Goal: Information Seeking & Learning: Check status

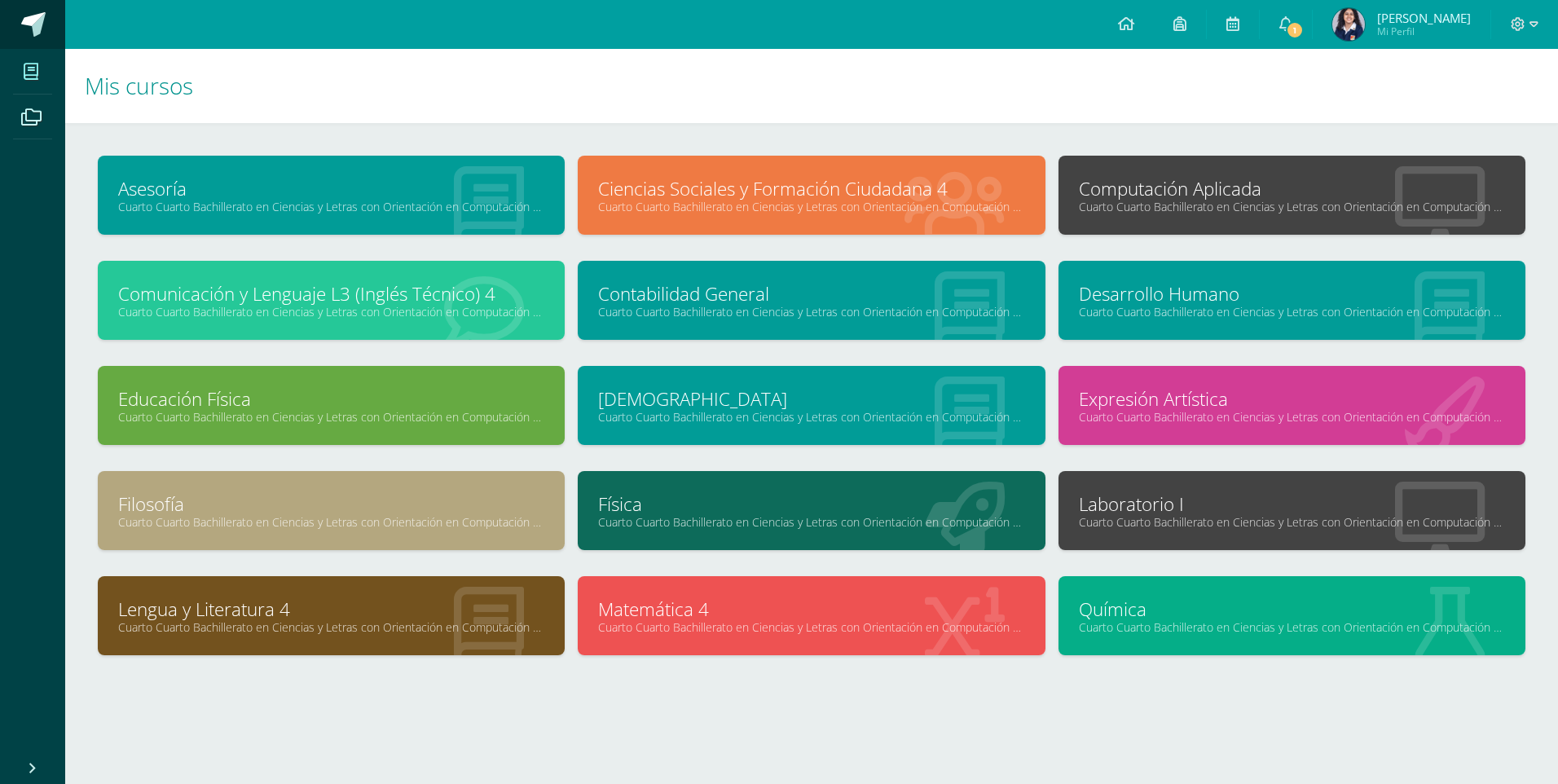
click at [49, 32] on link at bounding box center [33, 24] width 65 height 49
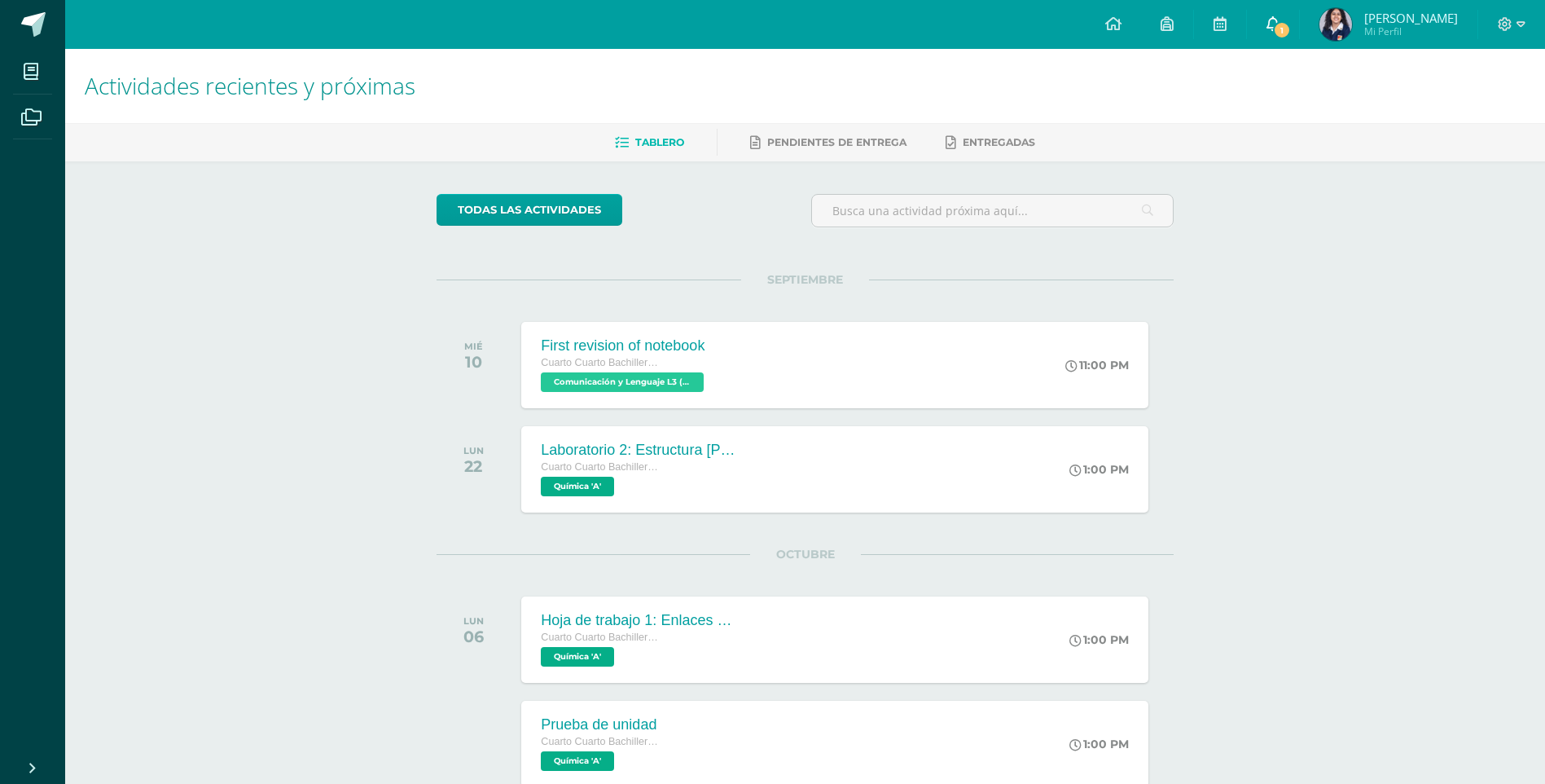
click at [1270, 35] on link "1" at bounding box center [1273, 24] width 52 height 49
click at [1286, 35] on body "Mis cursos Archivos Cerrar panel Asesoría Cuarto Cuarto Bachillerato en Ciencia…" at bounding box center [772, 582] width 1545 height 1164
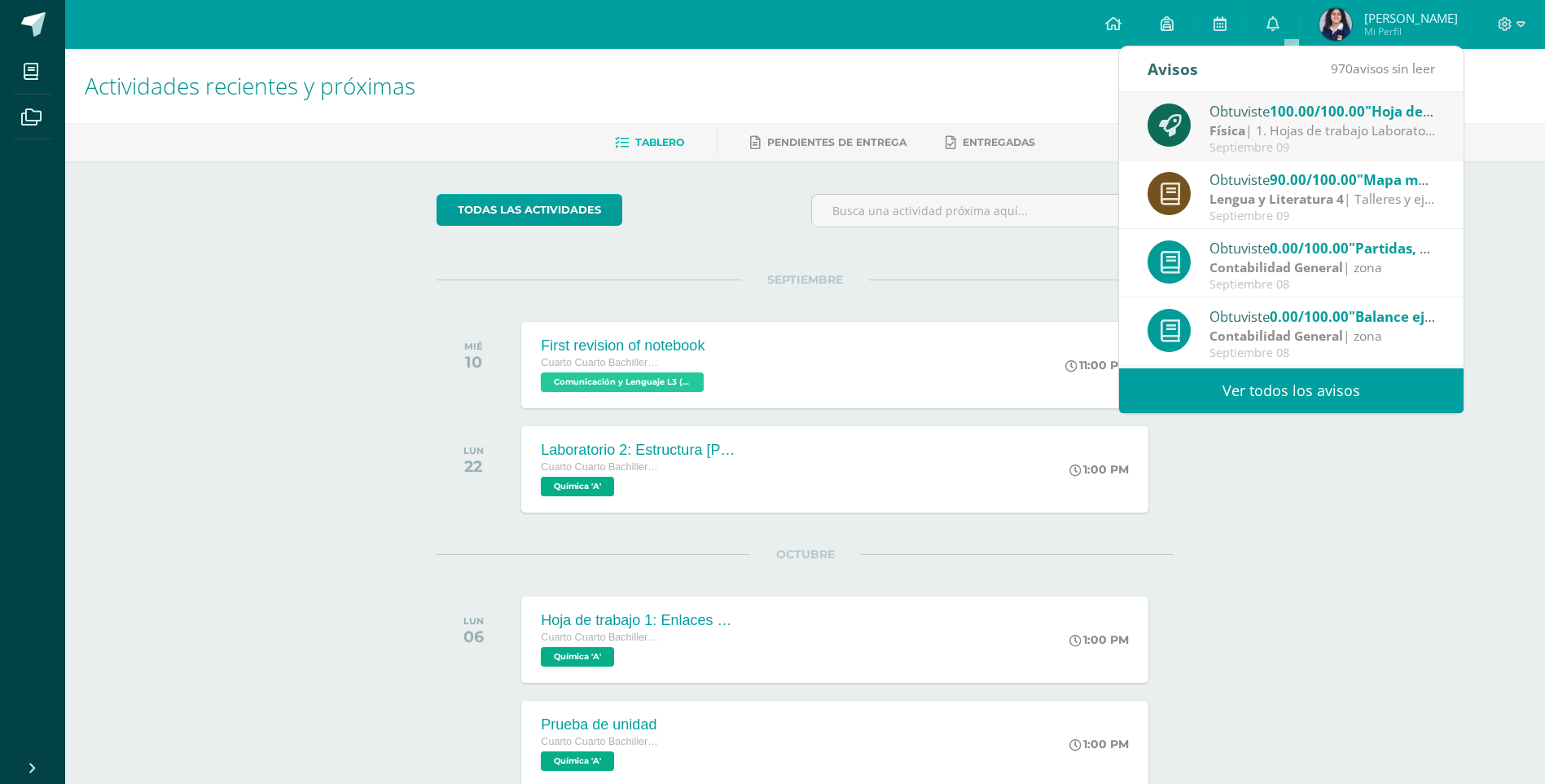
click at [309, 431] on div "Actividades recientes y próximas Tablero Pendientes de entrega Entregadas todas…" at bounding box center [805, 606] width 1480 height 1115
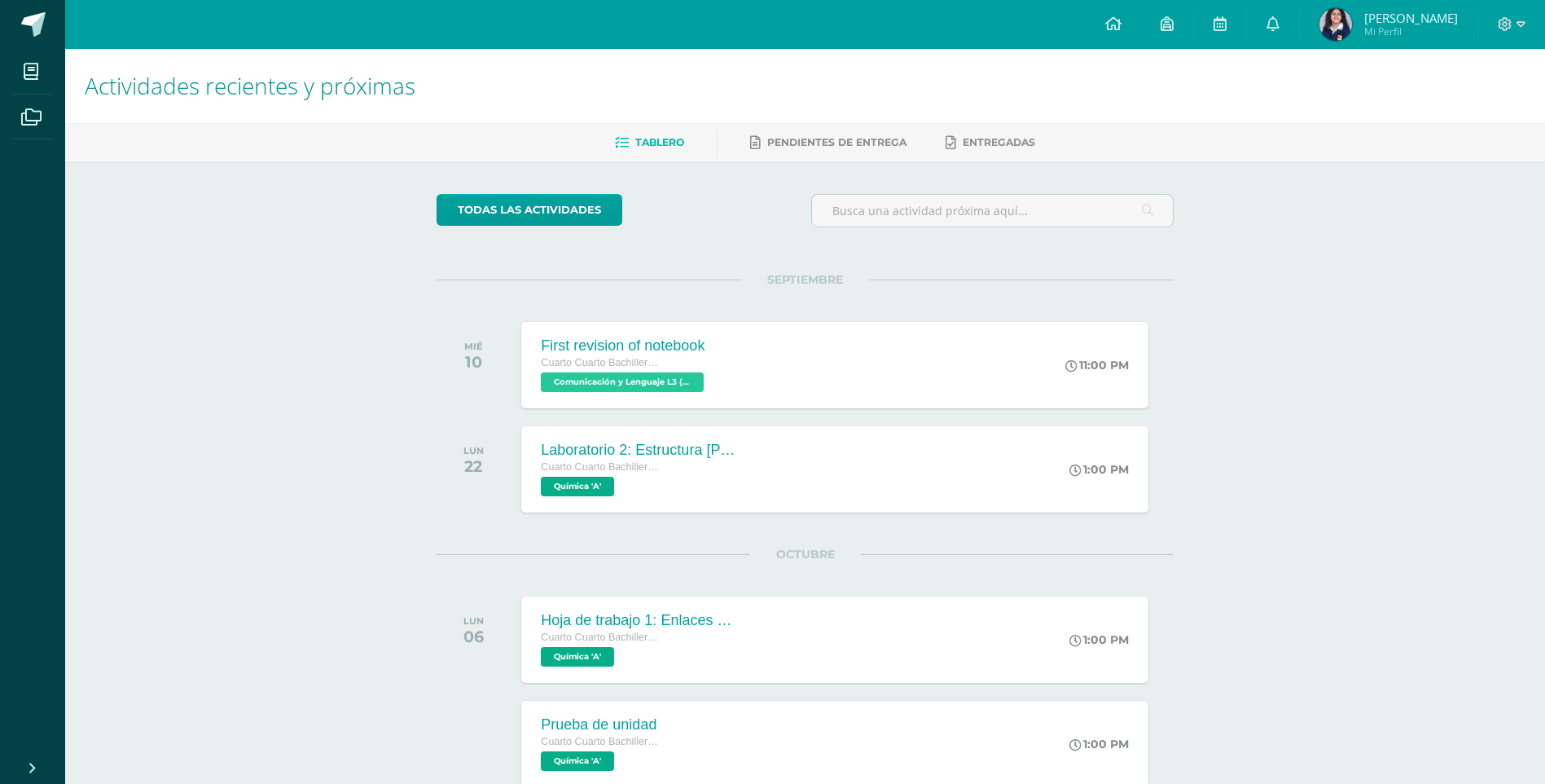
click at [1428, 37] on span "Mi Perfil" at bounding box center [1410, 32] width 93 height 14
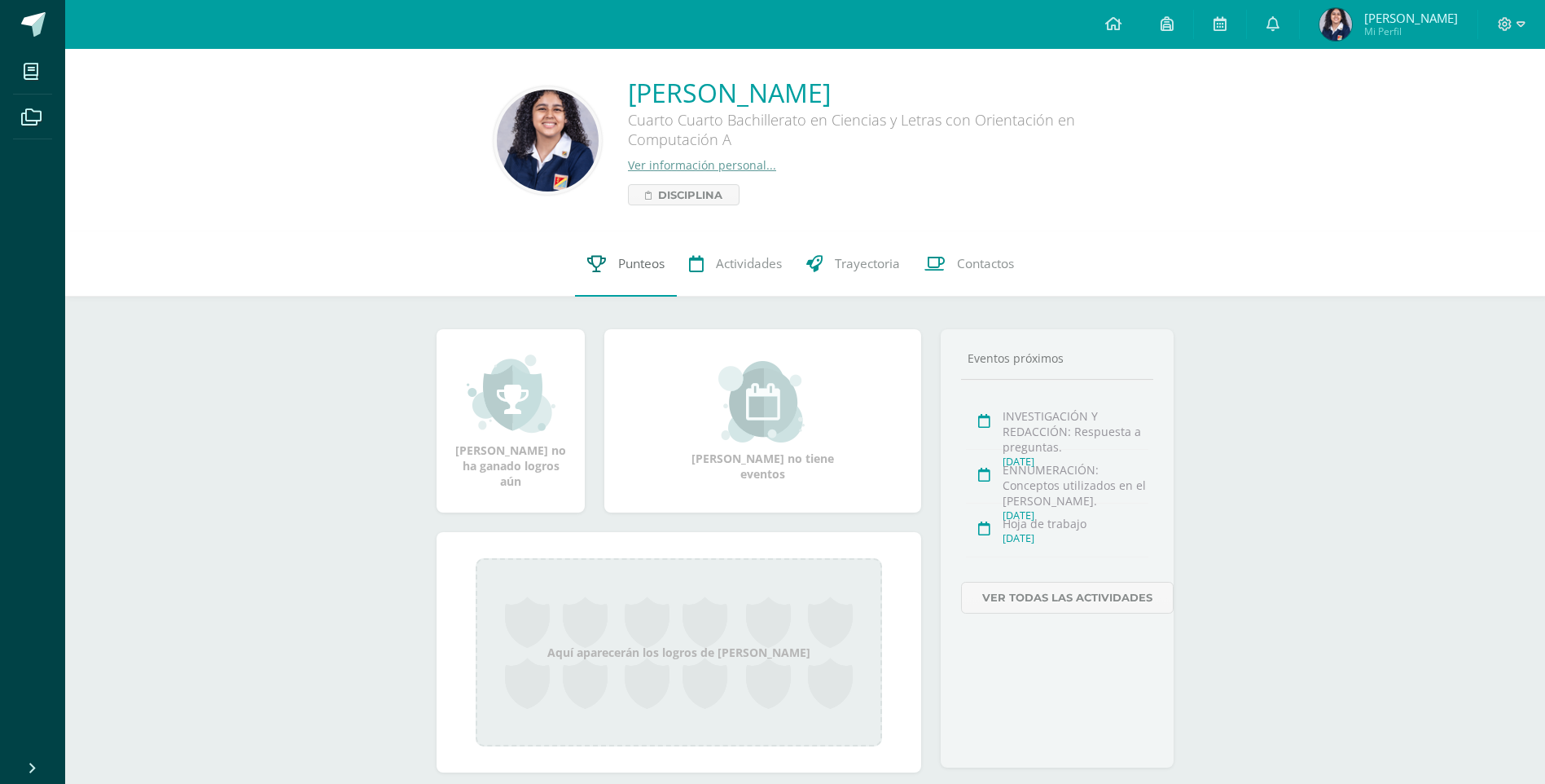
click at [614, 273] on link "Punteos" at bounding box center [626, 264] width 102 height 65
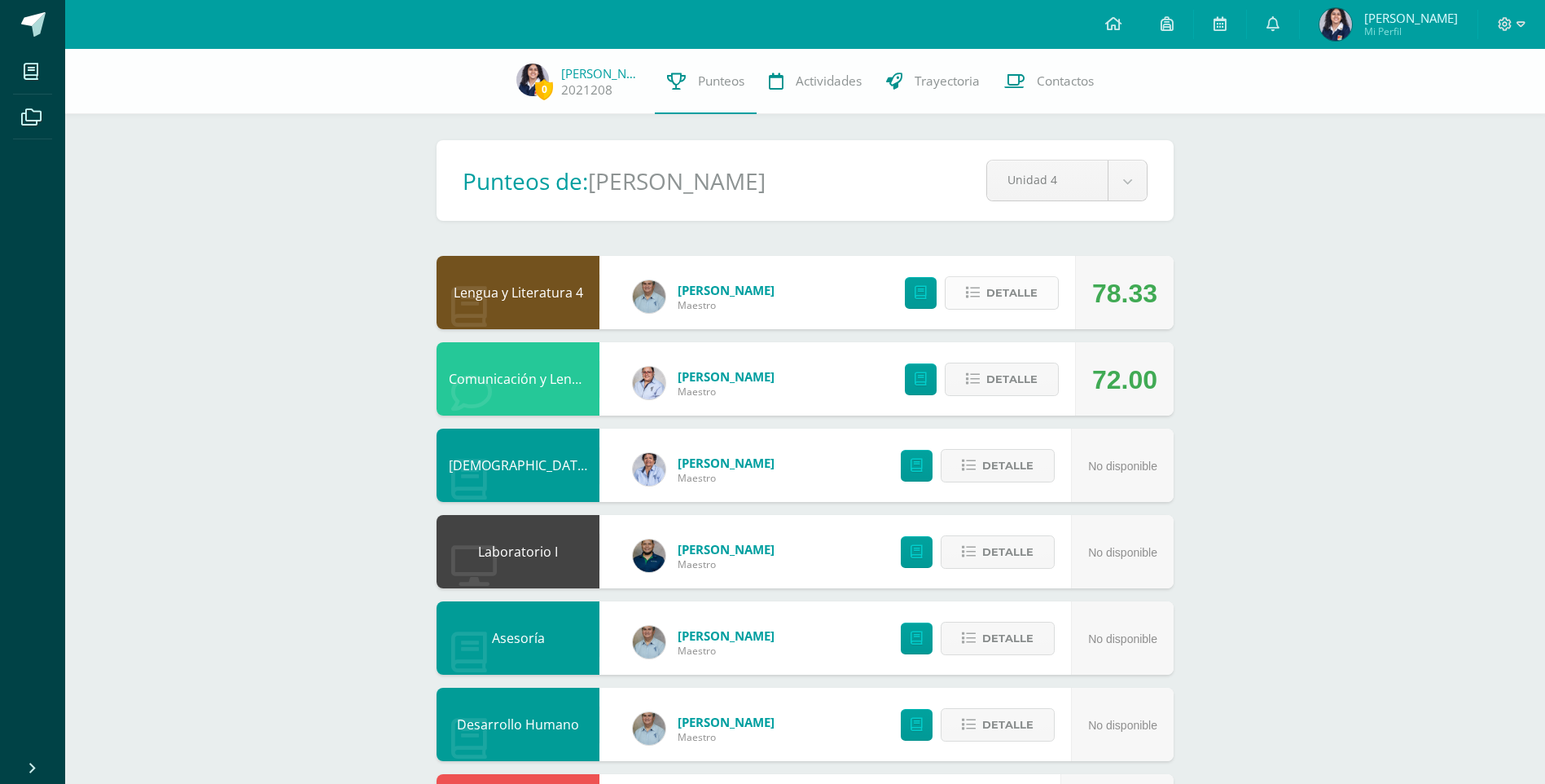
click at [1027, 296] on span "Detalle" at bounding box center [1012, 292] width 51 height 30
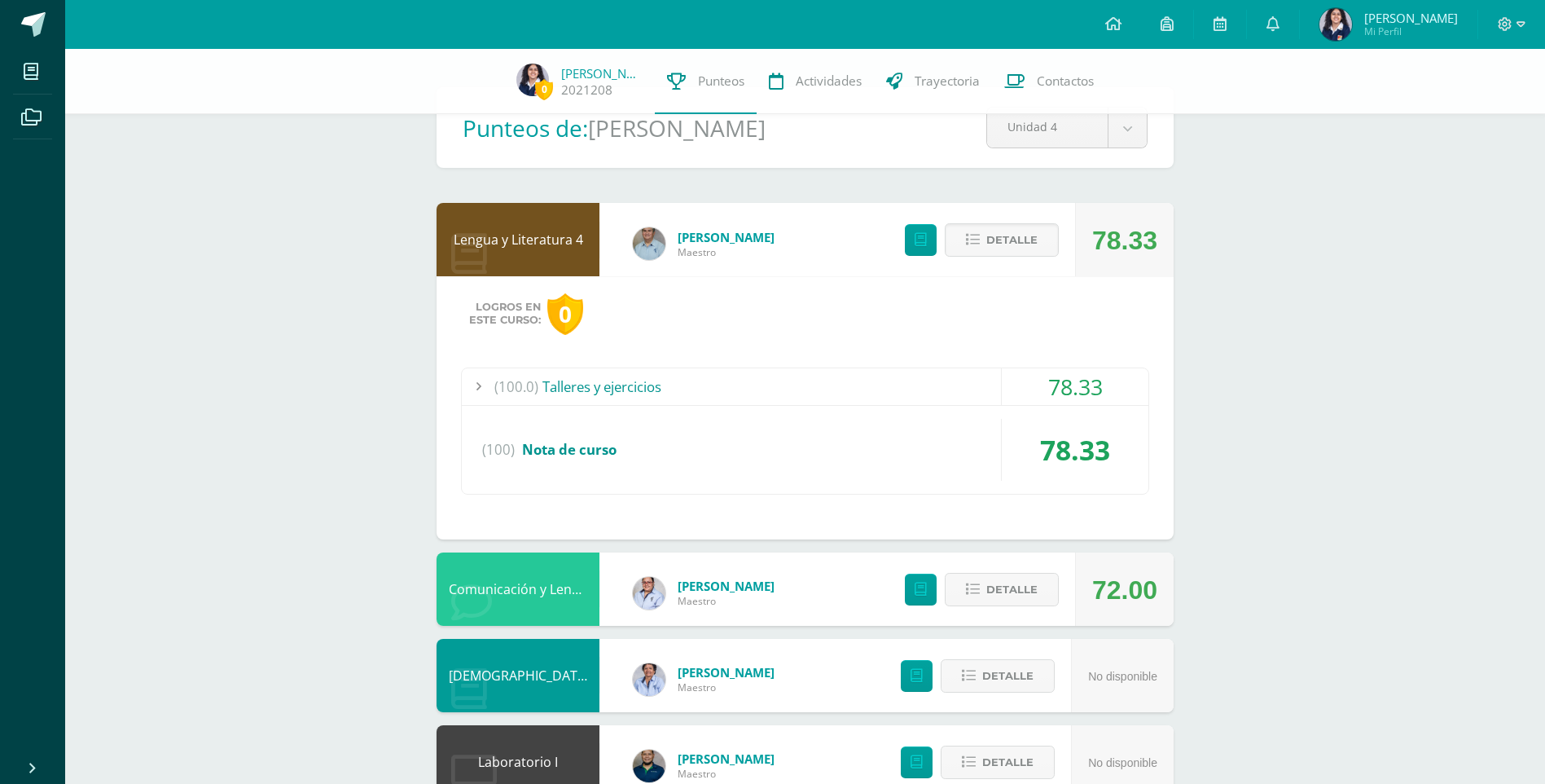
scroll to position [81, 0]
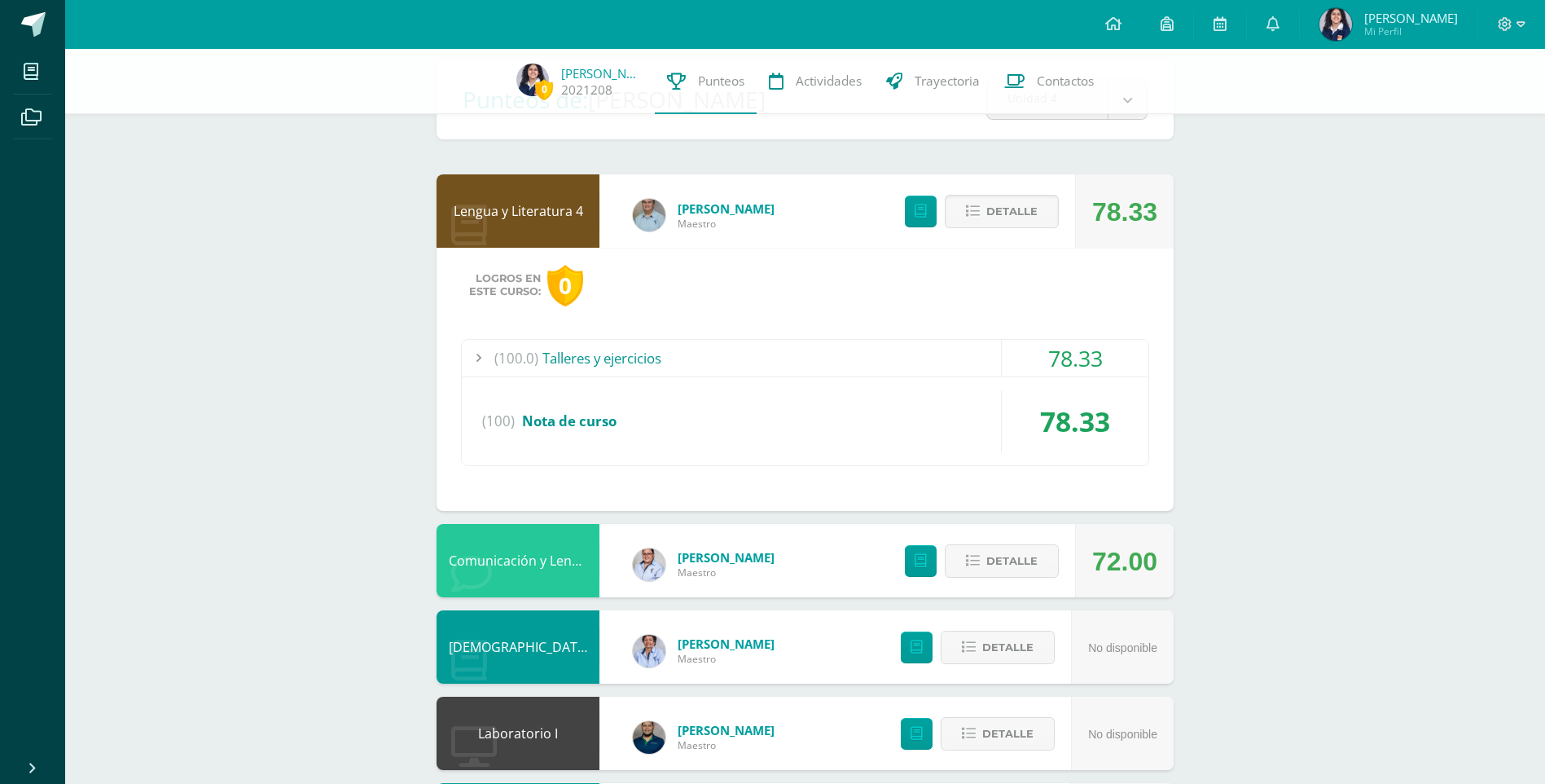
click at [893, 358] on div "(100.0) Talleres y ejercicios" at bounding box center [805, 357] width 686 height 37
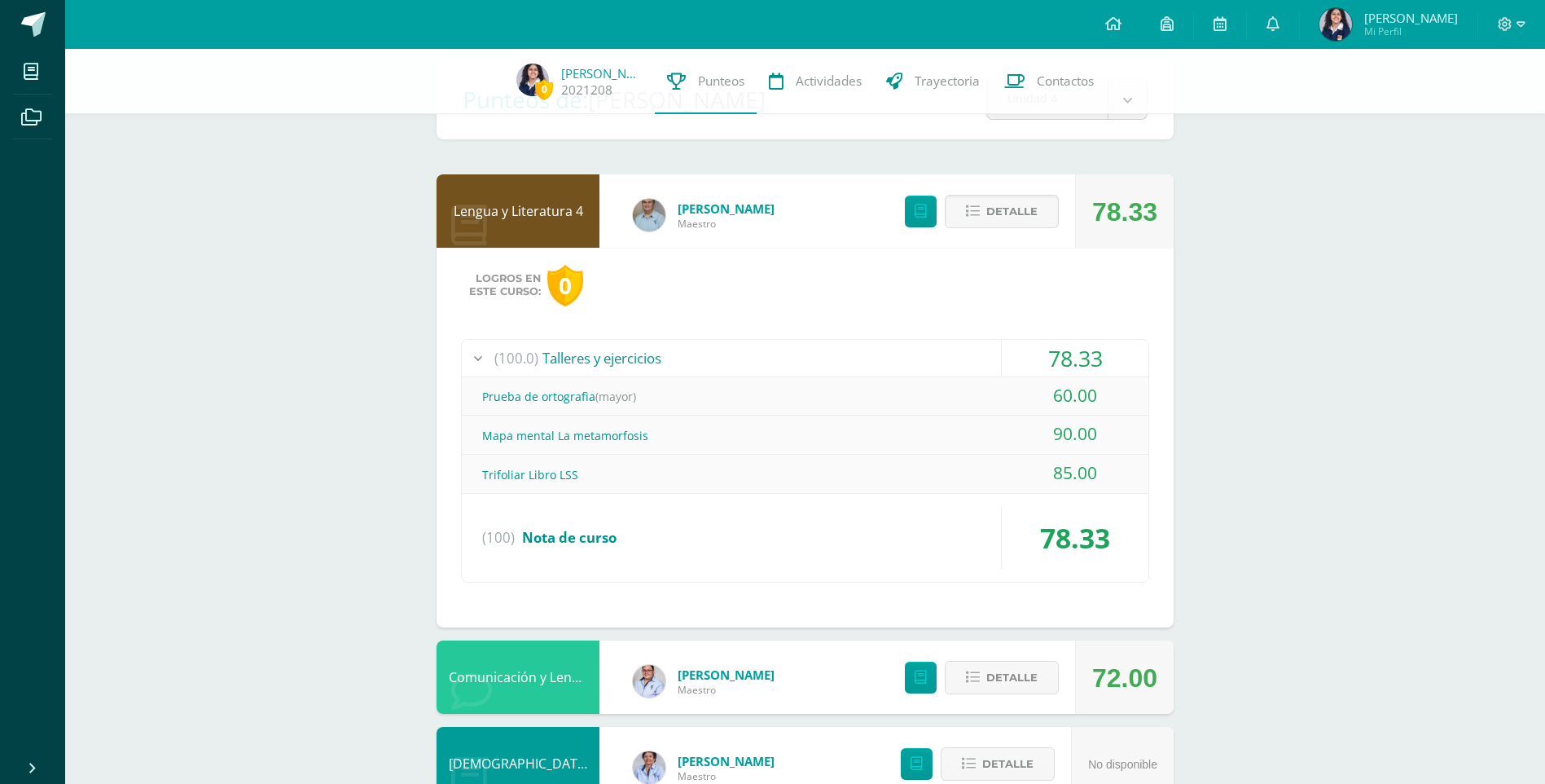
click at [890, 366] on div "(100.0) Talleres y ejercicios" at bounding box center [805, 357] width 686 height 37
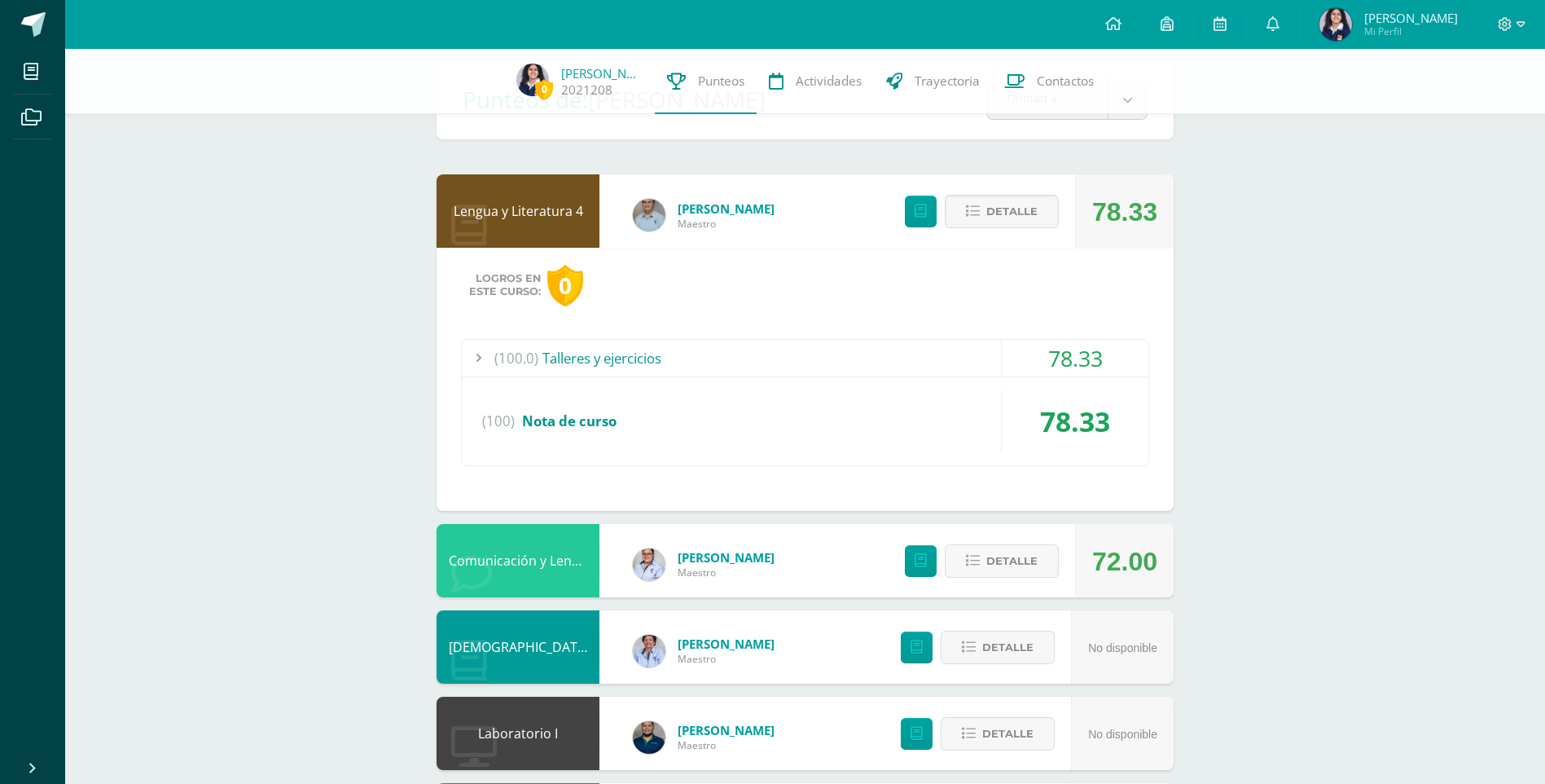
click at [1031, 230] on div "Detalle" at bounding box center [978, 211] width 195 height 74
click at [1030, 218] on span "Detalle" at bounding box center [1012, 211] width 51 height 30
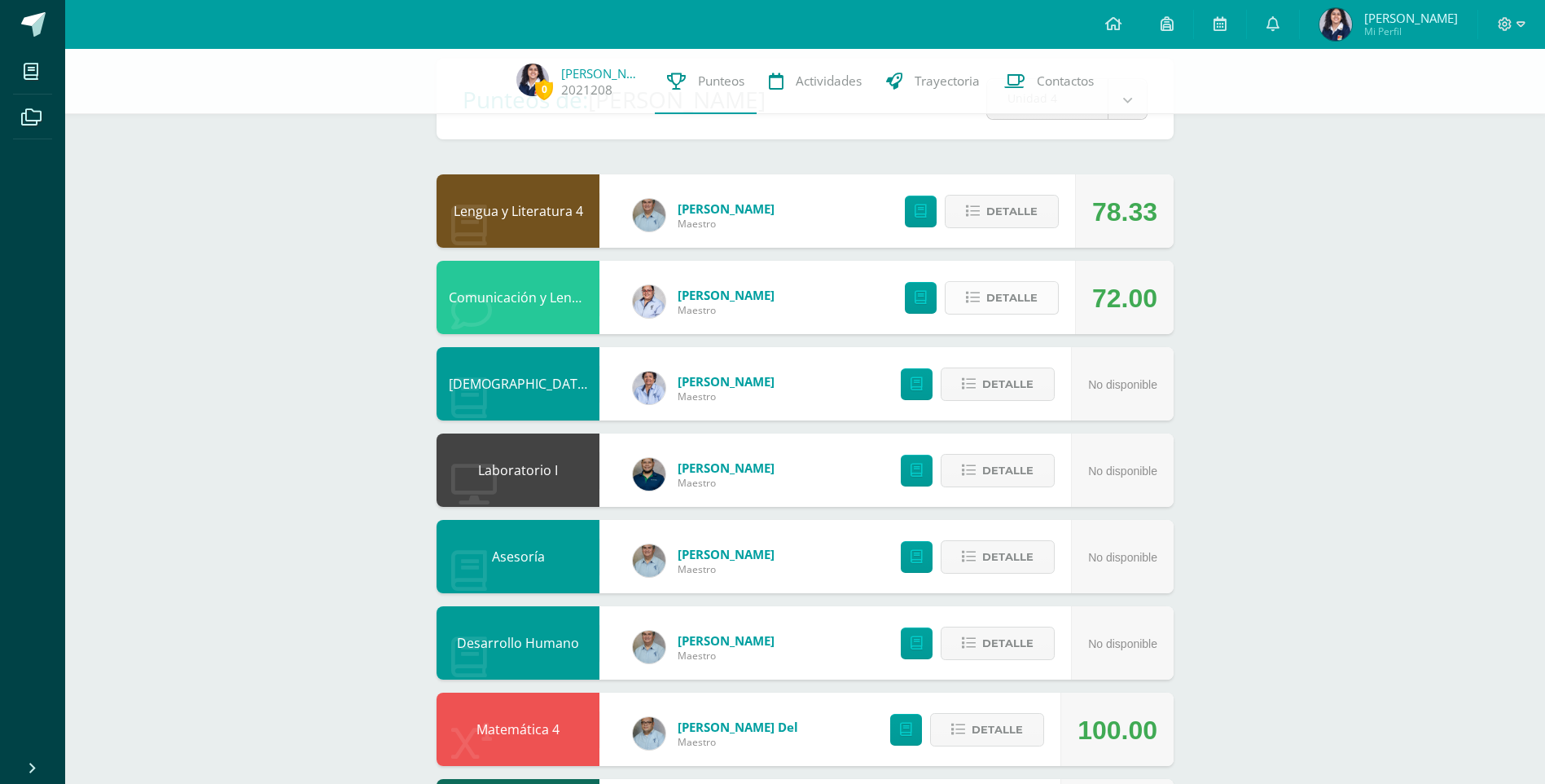
click at [1006, 299] on span "Detalle" at bounding box center [1012, 297] width 51 height 30
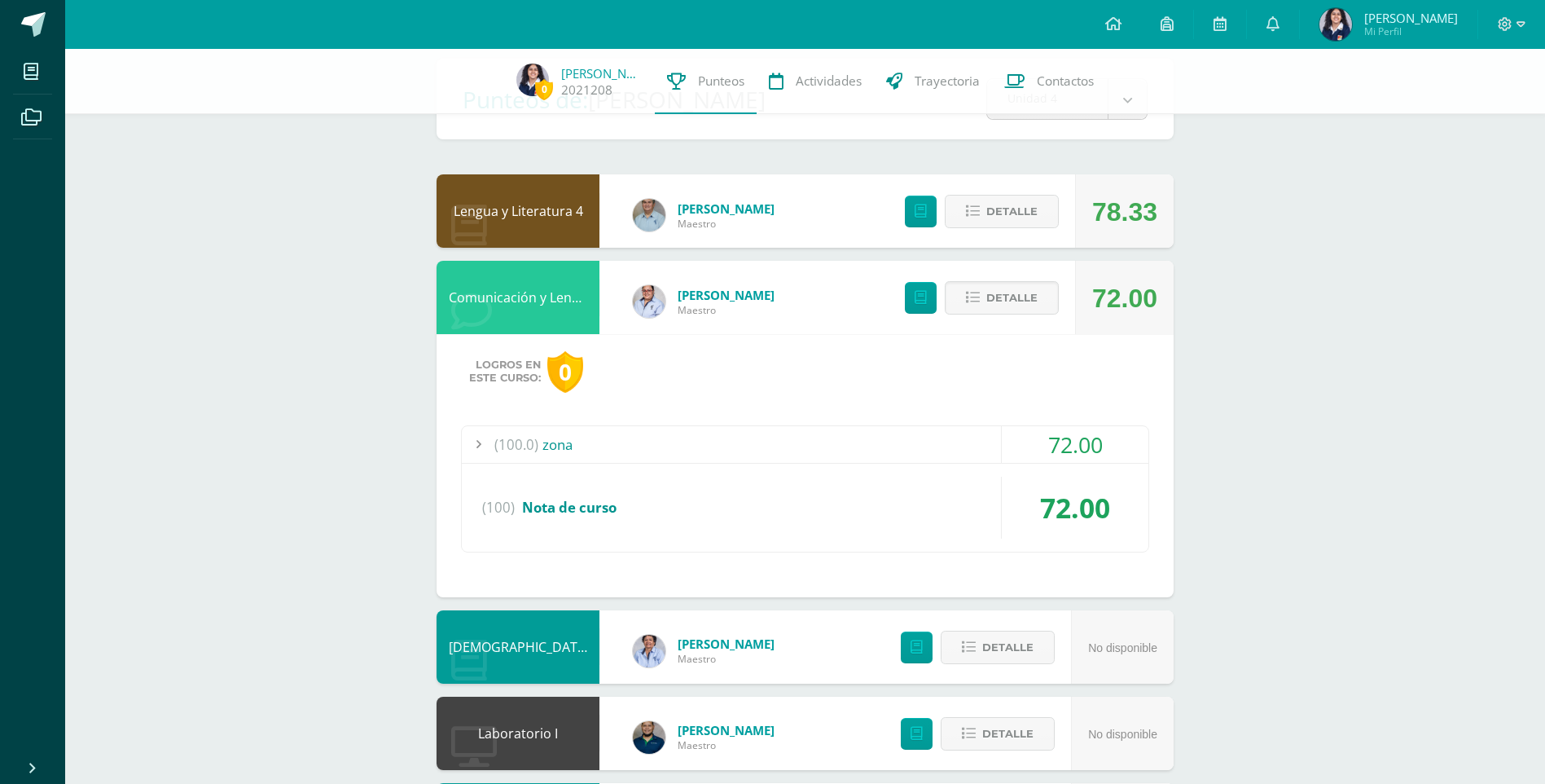
click at [914, 431] on div "(100.0) zona" at bounding box center [805, 444] width 686 height 37
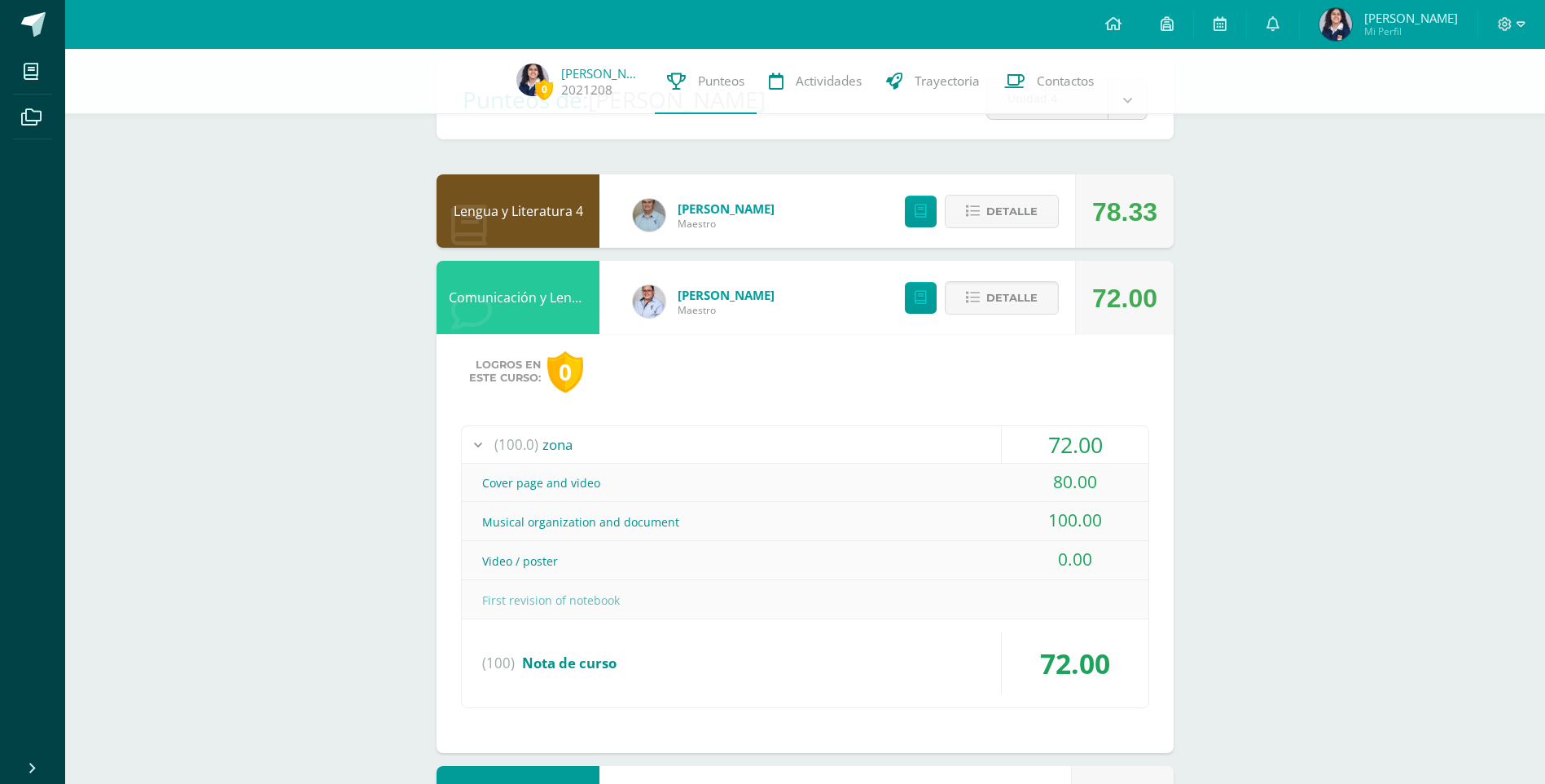
click at [927, 449] on div "(100.0) zona" at bounding box center [805, 444] width 686 height 37
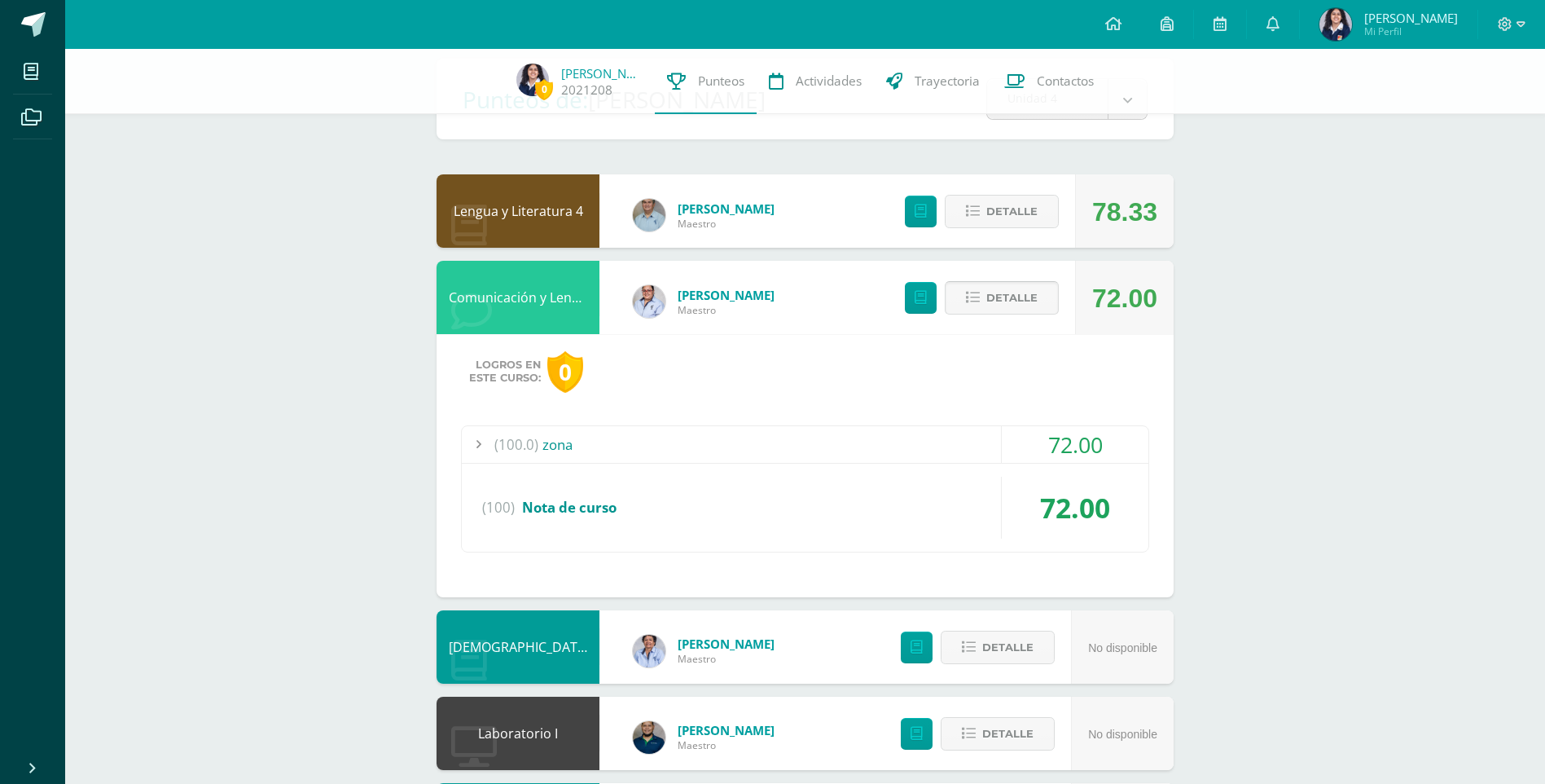
click at [1054, 290] on button "Detalle" at bounding box center [1002, 297] width 114 height 33
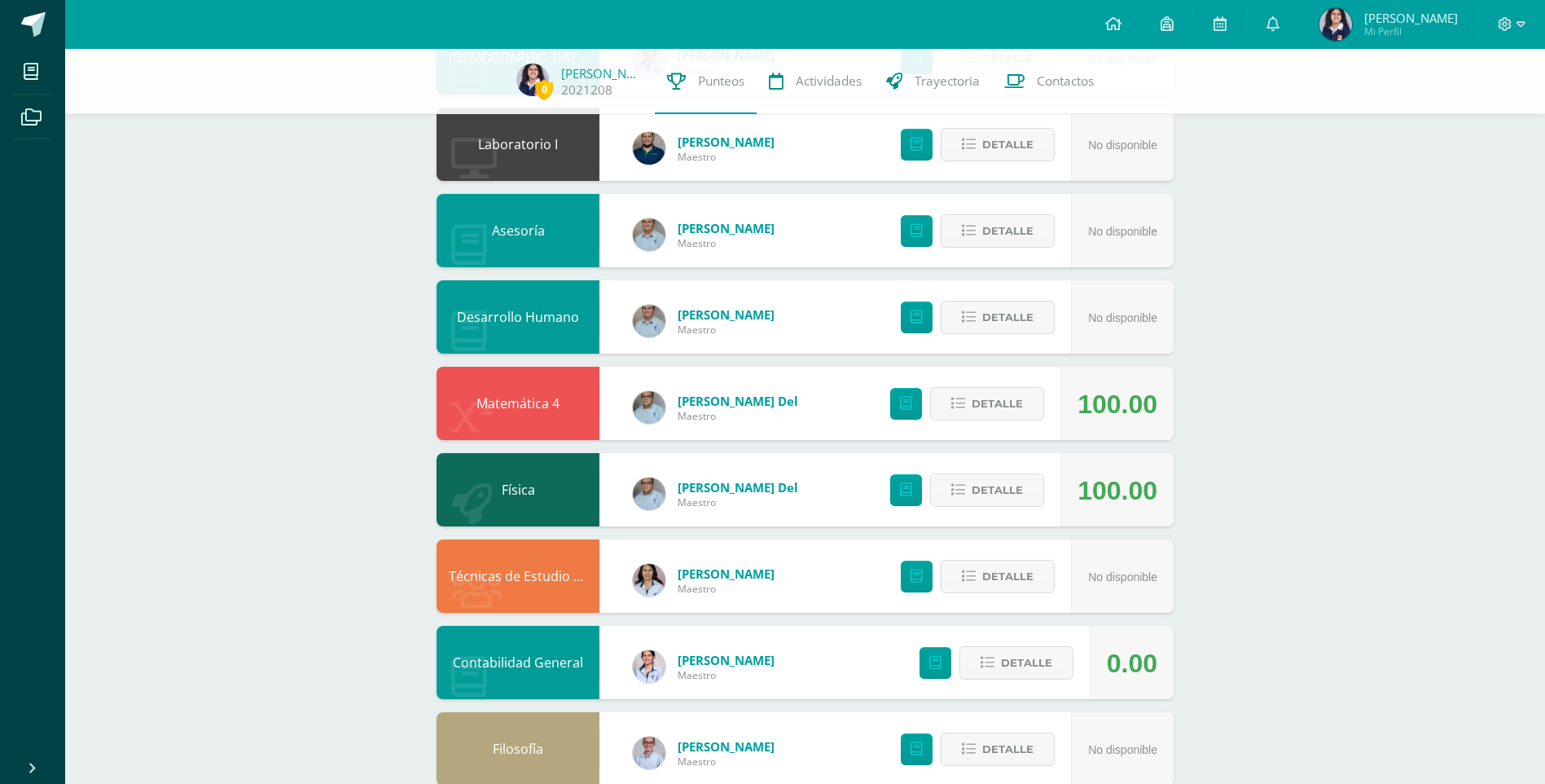
scroll to position [652, 0]
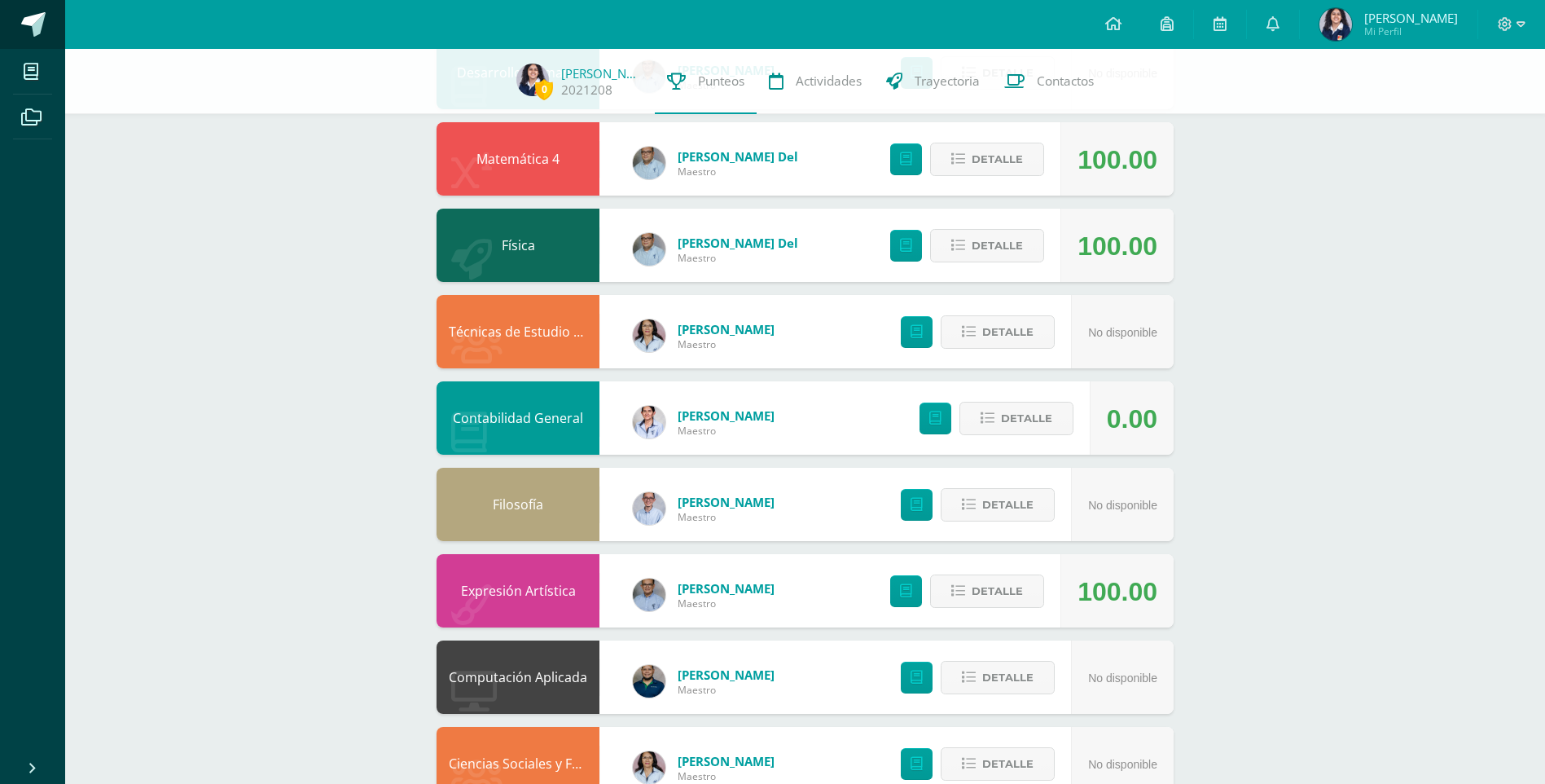
click at [27, 28] on span at bounding box center [33, 24] width 25 height 25
